Goal: Task Accomplishment & Management: Use online tool/utility

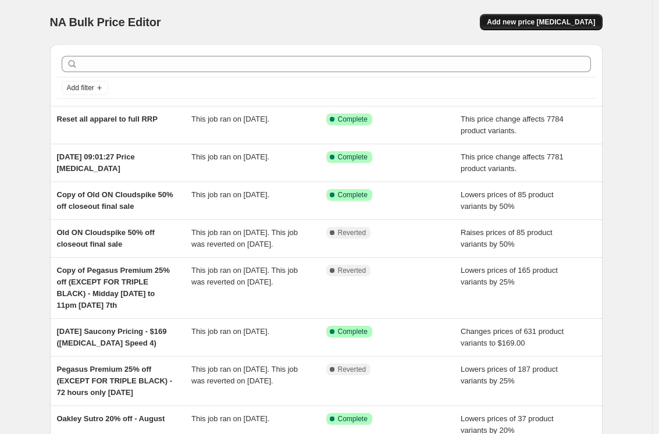
click at [518, 27] on button "Add new price [MEDICAL_DATA]" at bounding box center [541, 22] width 122 height 16
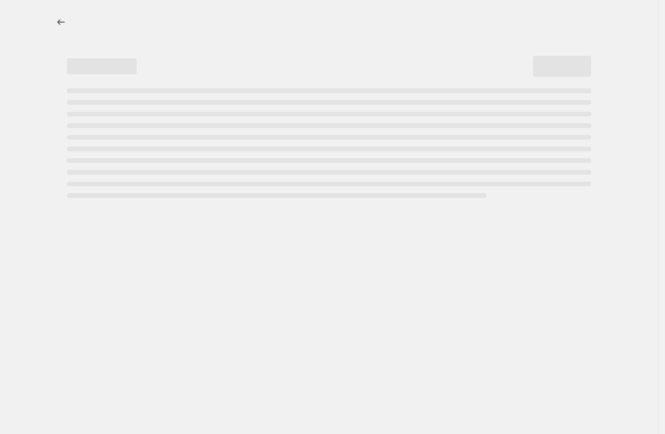
select select "percentage"
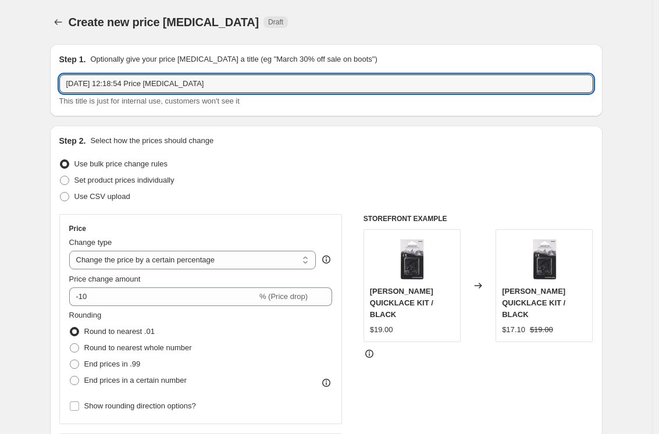
drag, startPoint x: 220, startPoint y: 84, endPoint x: 88, endPoint y: 69, distance: 132.8
click at [88, 69] on div "Step 1. Optionally give your price [MEDICAL_DATA] a title (eg "March 30% off sa…" at bounding box center [326, 81] width 534 height 54
type input "Apparel RRP reset"
click at [116, 259] on select "Change the price to a certain amount Change the price by a certain amount Chang…" at bounding box center [192, 260] width 247 height 19
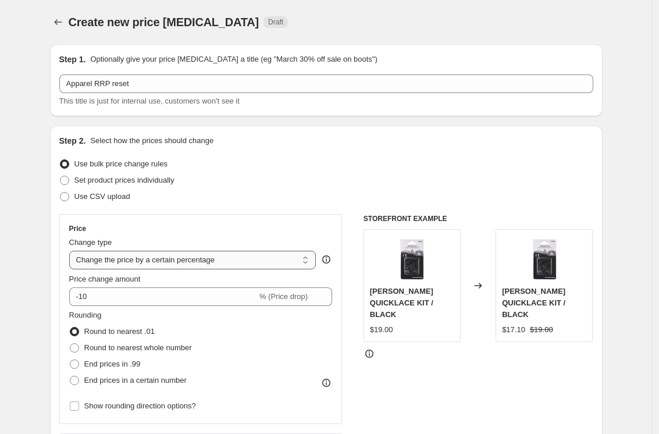
select select "pc"
type input "50"
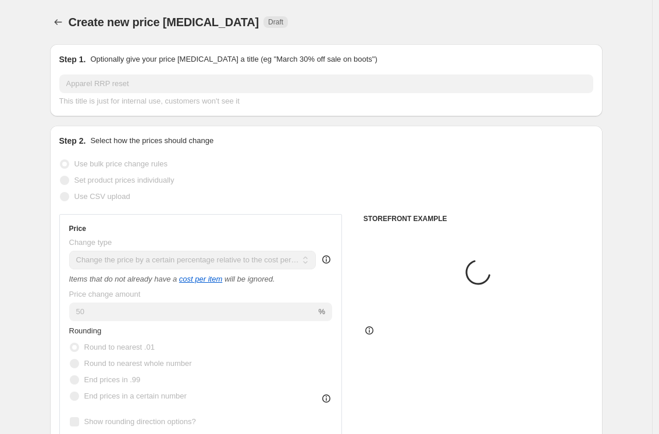
click at [126, 266] on select "Change the price to a certain amount Change the price by a certain amount Chang…" at bounding box center [192, 260] width 247 height 19
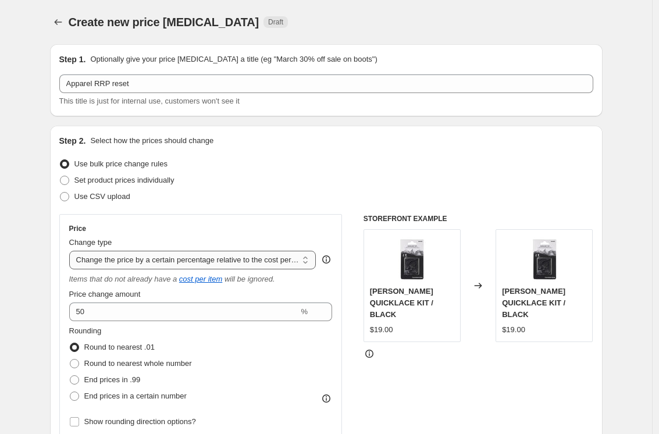
click at [126, 259] on select "Change the price to a certain amount Change the price by a certain amount Chang…" at bounding box center [192, 260] width 247 height 19
select select "no_change"
click at [72, 251] on select "Change the price to a certain amount Change the price by a certain amount Chang…" at bounding box center [192, 260] width 247 height 19
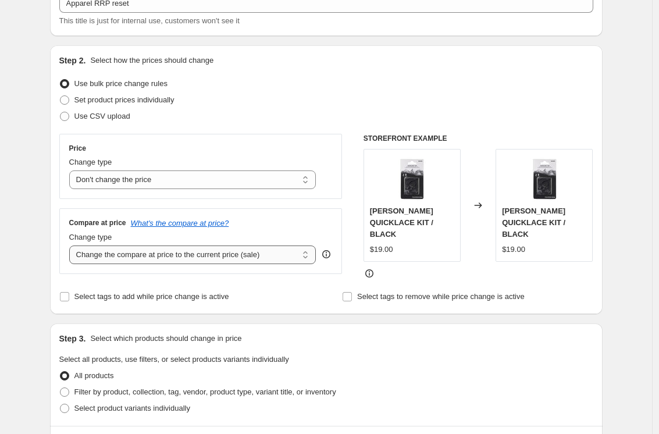
scroll to position [87, 0]
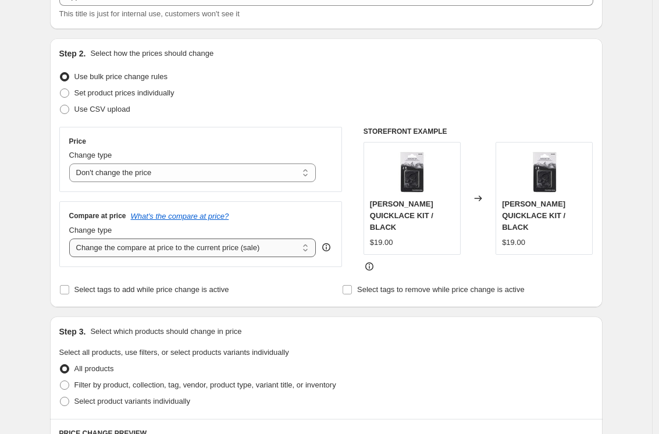
click at [136, 243] on select "Change the compare at price to the current price (sale) Change the compare at p…" at bounding box center [192, 247] width 247 height 19
select select "remove"
click at [72, 238] on select "Change the compare at price to the current price (sale) Change the compare at p…" at bounding box center [192, 247] width 247 height 19
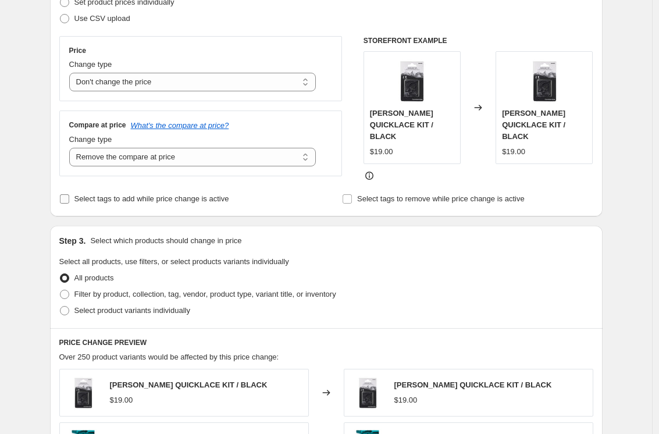
scroll to position [311, 0]
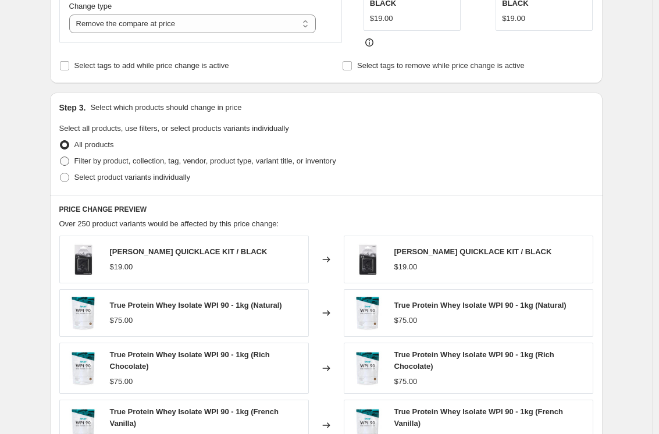
click at [236, 164] on span "Filter by product, collection, tag, vendor, product type, variant title, or inv…" at bounding box center [205, 160] width 262 height 9
click at [60, 157] on input "Filter by product, collection, tag, vendor, product type, variant title, or inv…" at bounding box center [60, 156] width 1 height 1
radio input "true"
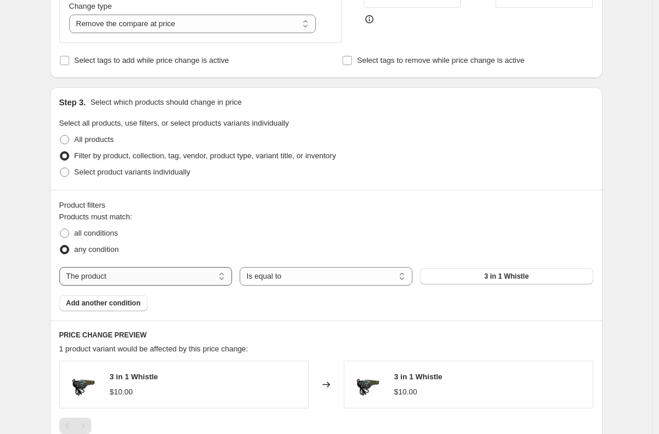
click at [191, 277] on select "The product The product's collection The product's tag The product's vendor The…" at bounding box center [145, 276] width 173 height 19
select select "tag"
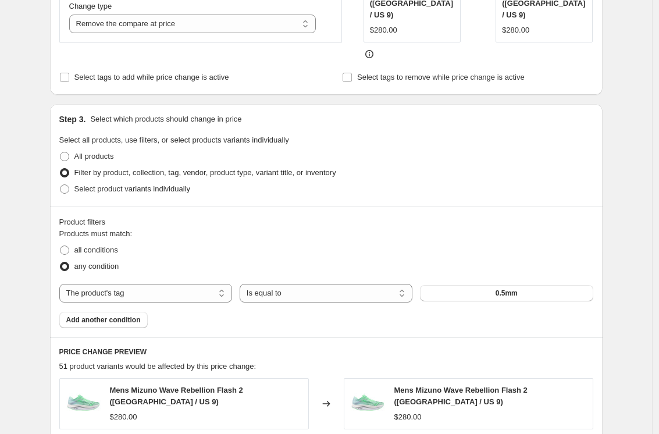
click at [440, 276] on div "Products must match: all conditions any condition The product The product's col…" at bounding box center [326, 278] width 534 height 100
click at [451, 293] on button "0.5mm" at bounding box center [506, 293] width 173 height 16
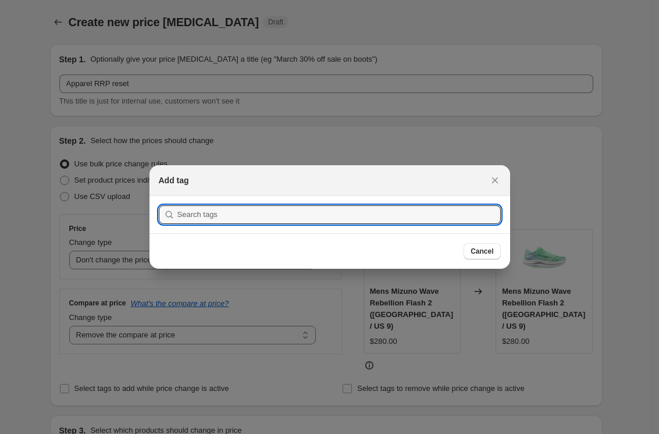
scroll to position [0, 0]
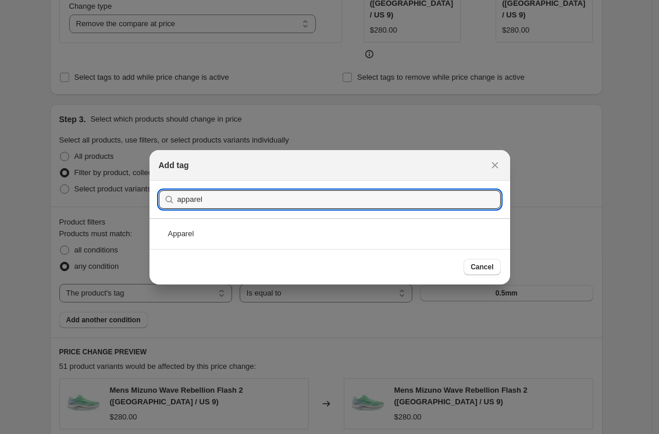
type input "apparel"
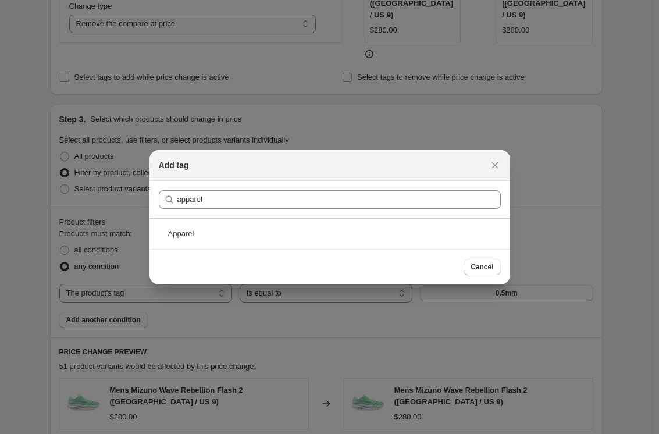
click at [200, 231] on div "Apparel" at bounding box center [329, 233] width 361 height 31
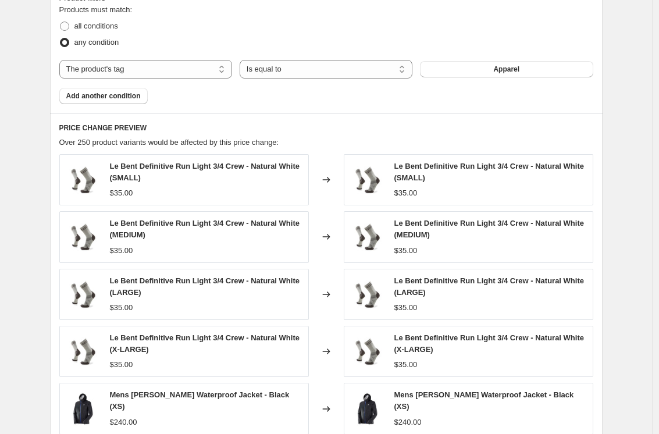
scroll to position [751, 0]
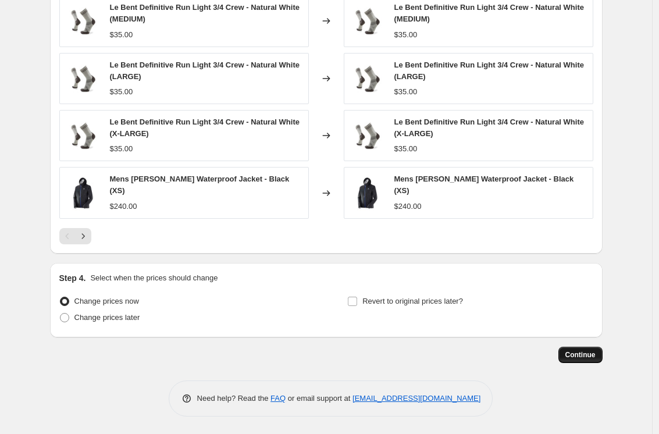
click at [587, 351] on span "Continue" at bounding box center [580, 354] width 30 height 9
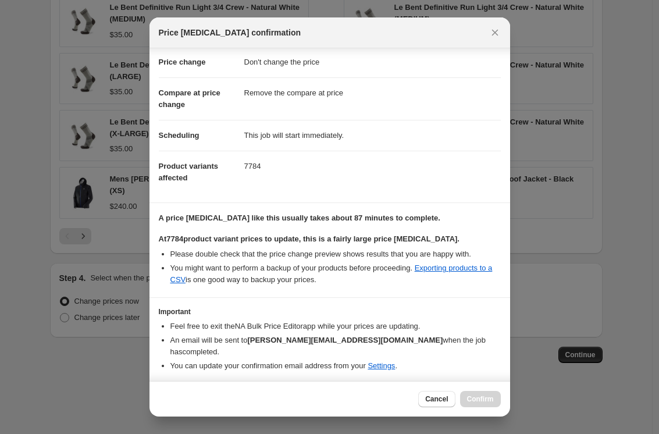
scroll to position [48, 0]
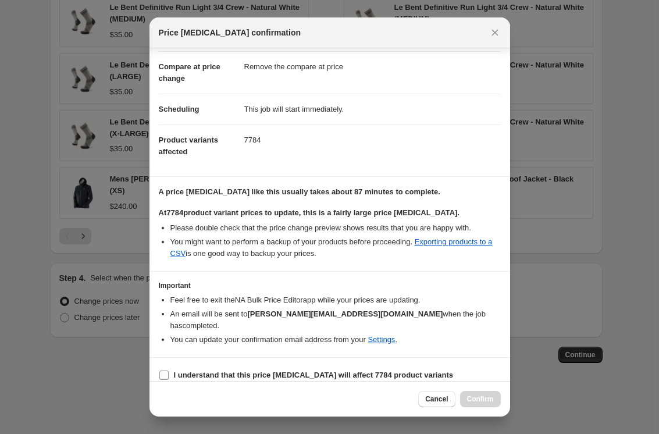
click at [423, 371] on b "I understand that this price [MEDICAL_DATA] will affect 7784 product variants" at bounding box center [314, 375] width 280 height 9
click at [169, 371] on input "I understand that this price [MEDICAL_DATA] will affect 7784 product variants" at bounding box center [163, 375] width 9 height 9
checkbox input "true"
click at [468, 391] on button "Confirm" at bounding box center [480, 399] width 41 height 16
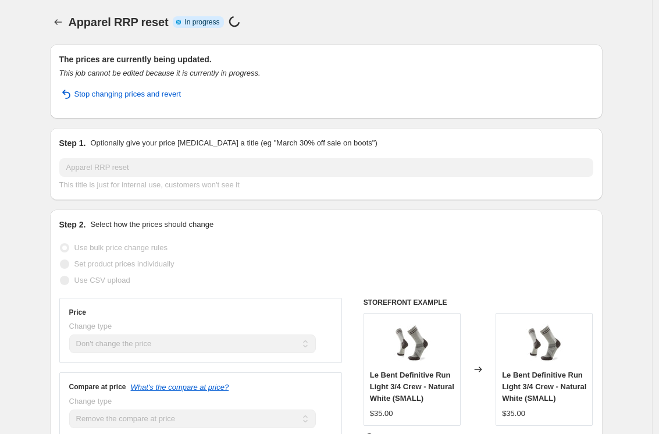
click at [55, 20] on icon "Price change jobs" at bounding box center [58, 22] width 12 height 12
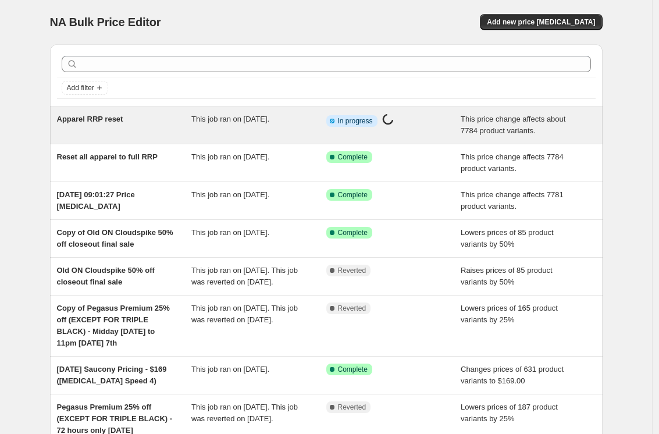
click at [167, 137] on div "Apparel RRP reset This job ran on [DATE]. Info Partially complete In progress P…" at bounding box center [326, 124] width 553 height 37
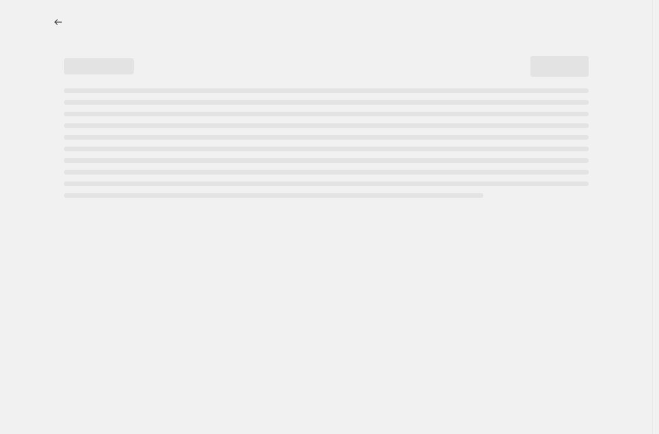
select select "no_change"
select select "remove"
select select "tag"
